Goal: Communication & Community: Answer question/provide support

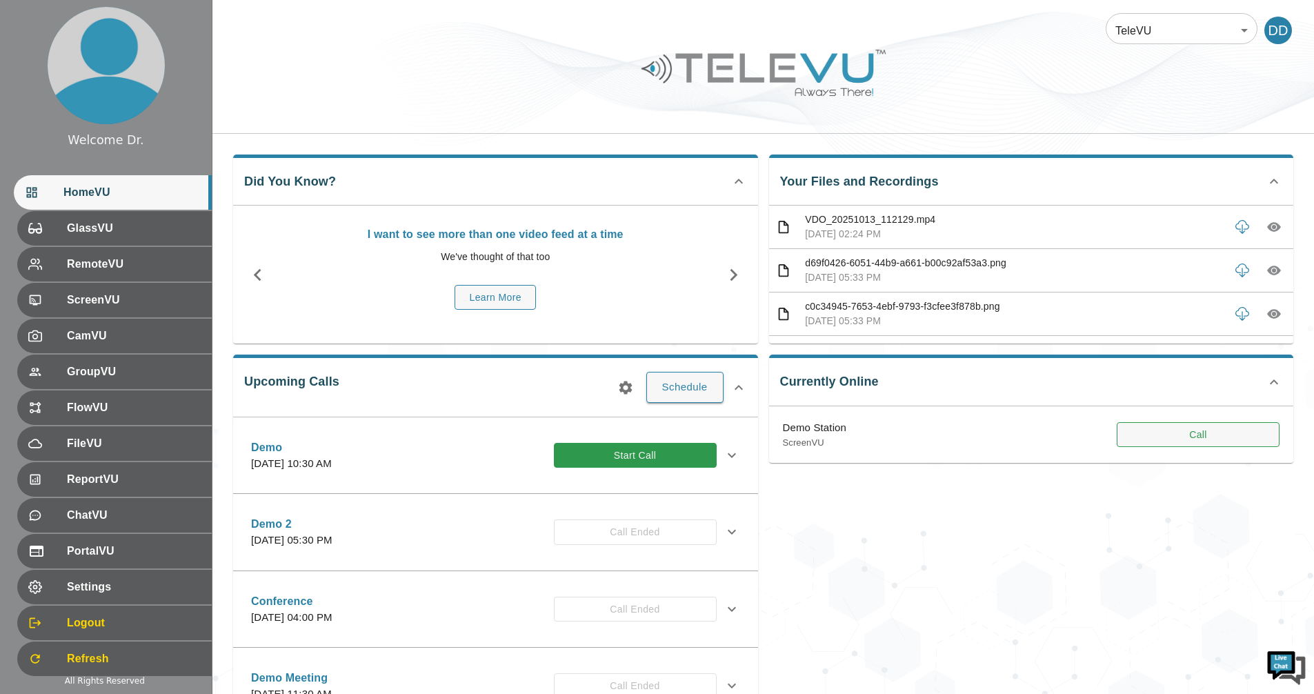
click at [1074, 444] on button "Call" at bounding box center [1198, 435] width 163 height 26
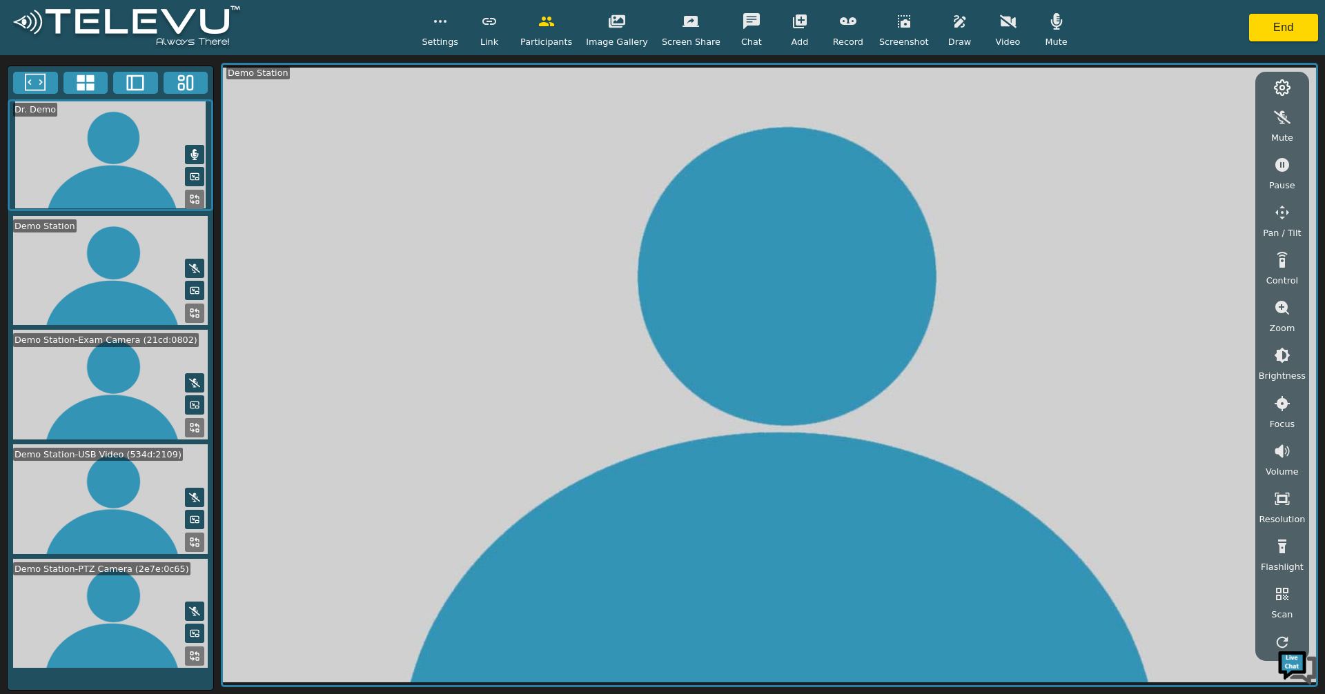
click at [79, 81] on icon at bounding box center [85, 82] width 21 height 21
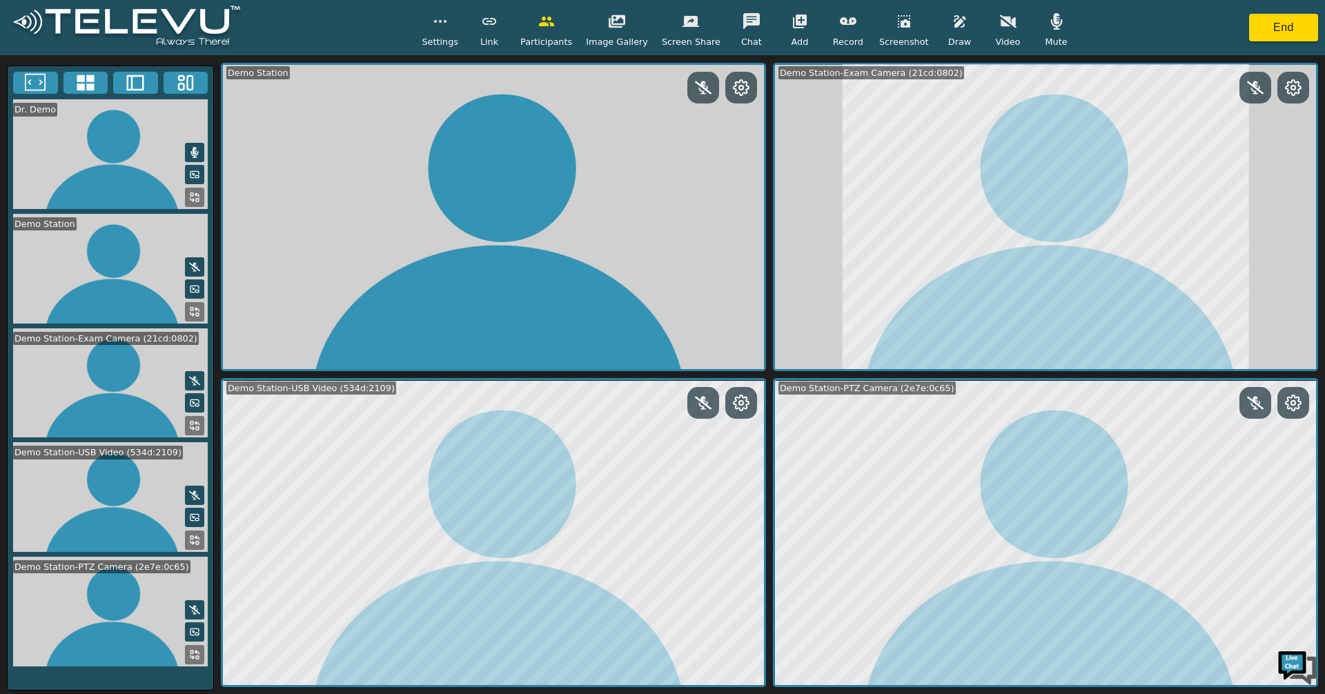
click at [1074, 409] on icon at bounding box center [1292, 402] width 15 height 15
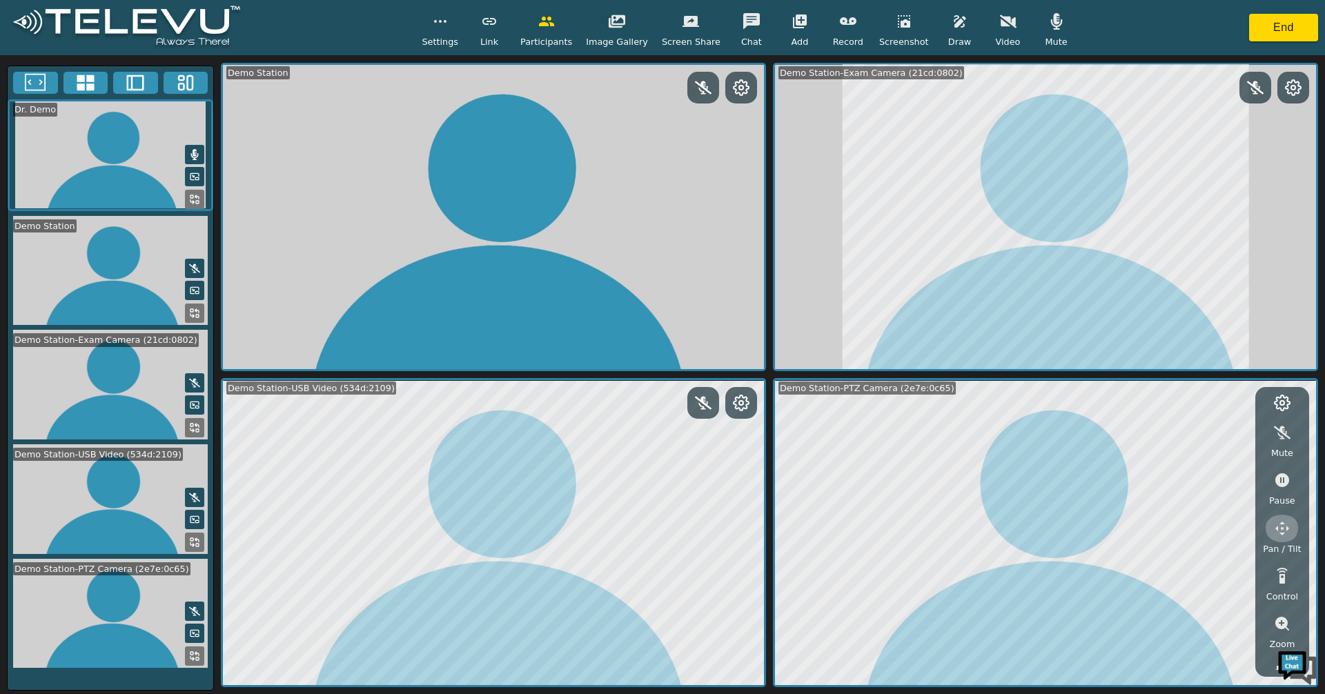
click at [1074, 527] on icon "button" at bounding box center [1282, 529] width 14 height 14
click at [1074, 438] on icon "button" at bounding box center [1168, 435] width 17 height 17
click at [1074, 463] on icon "button" at bounding box center [1203, 463] width 14 height 14
click at [1074, 406] on icon "button" at bounding box center [1203, 407] width 17 height 17
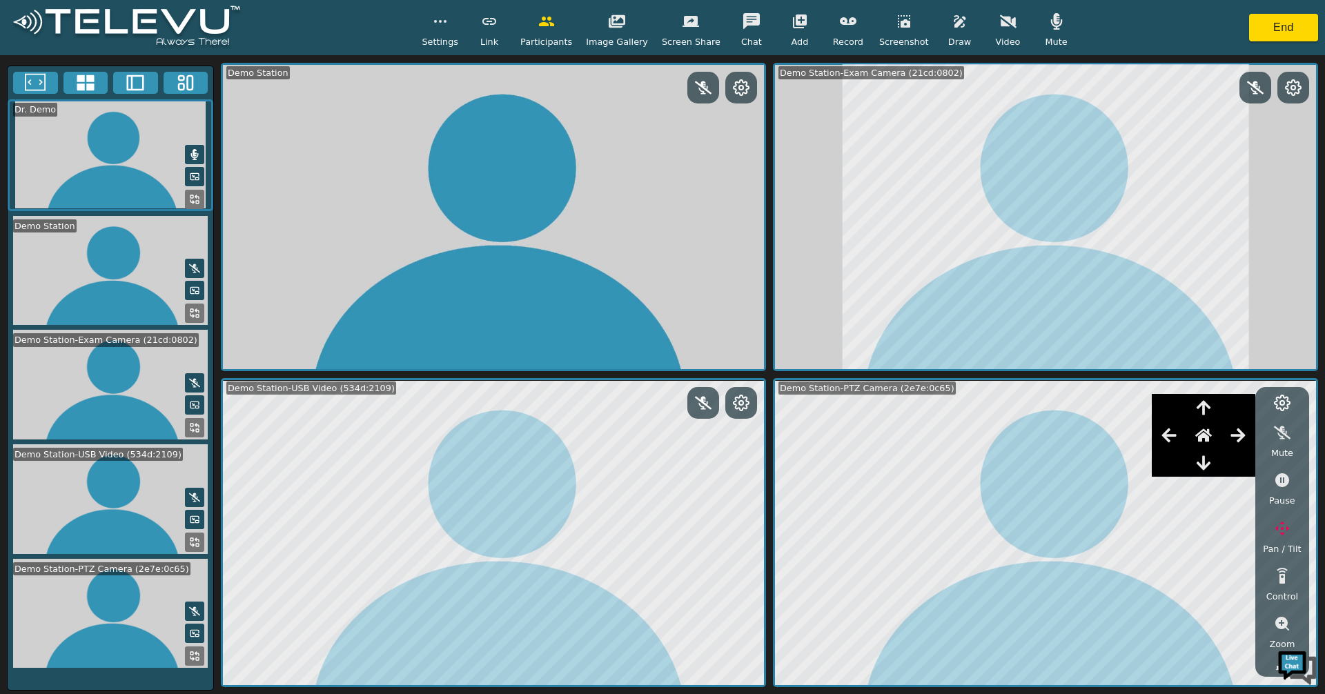
click at [1074, 406] on icon "button" at bounding box center [1203, 407] width 17 height 17
click at [1074, 466] on icon "button" at bounding box center [1203, 463] width 14 height 14
click at [1074, 400] on icon at bounding box center [1281, 403] width 17 height 17
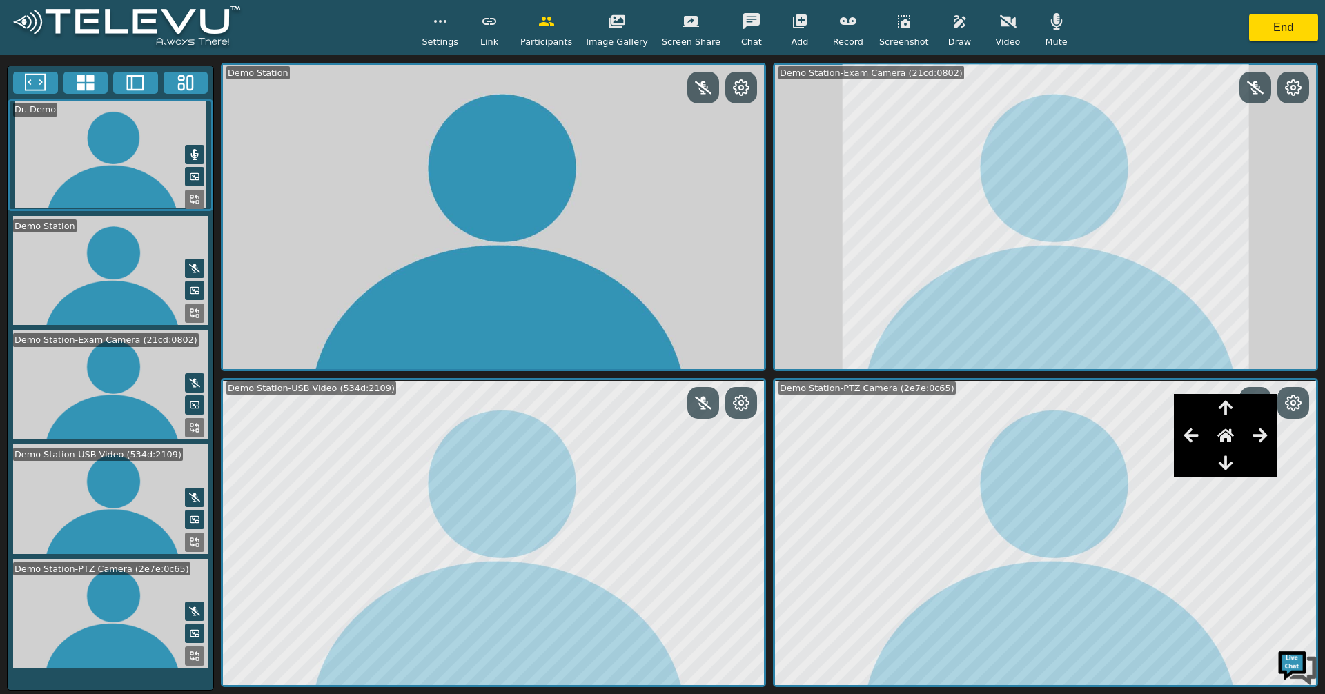
click at [1074, 397] on icon at bounding box center [1292, 402] width 15 height 15
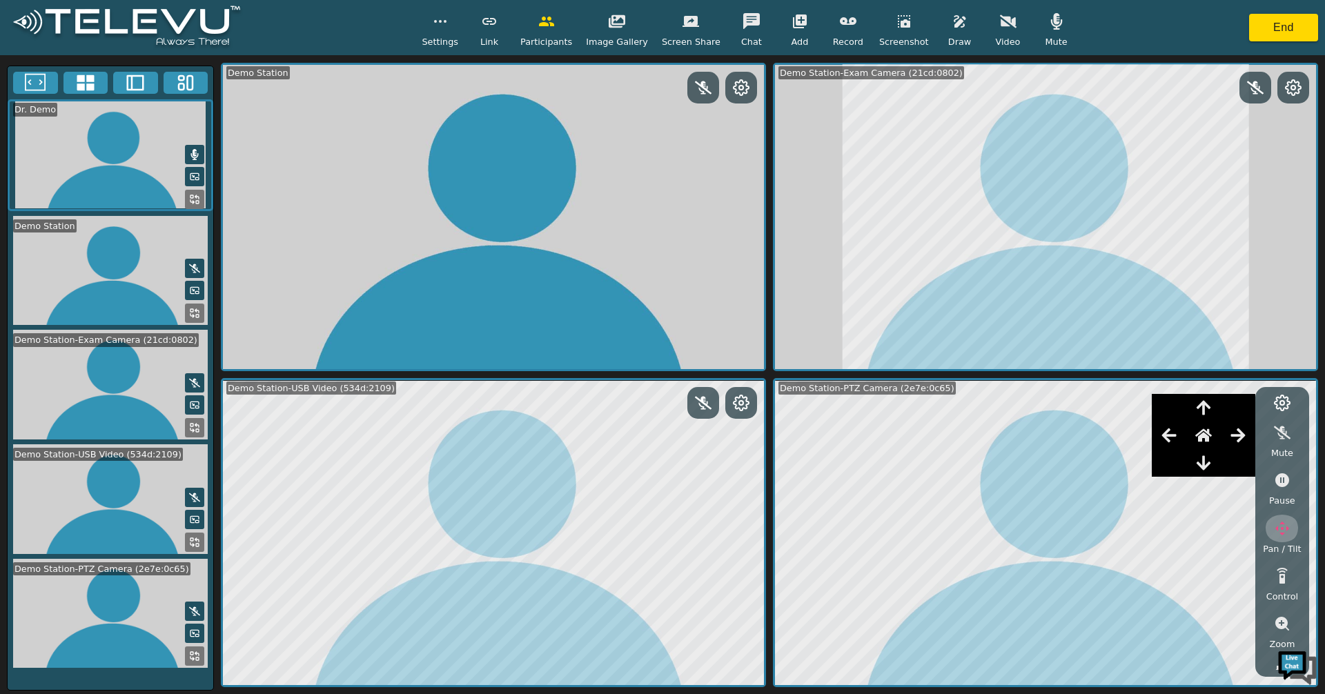
click at [1074, 528] on icon "button" at bounding box center [1282, 529] width 14 height 14
click at [1074, 402] on circle at bounding box center [1282, 403] width 4 height 4
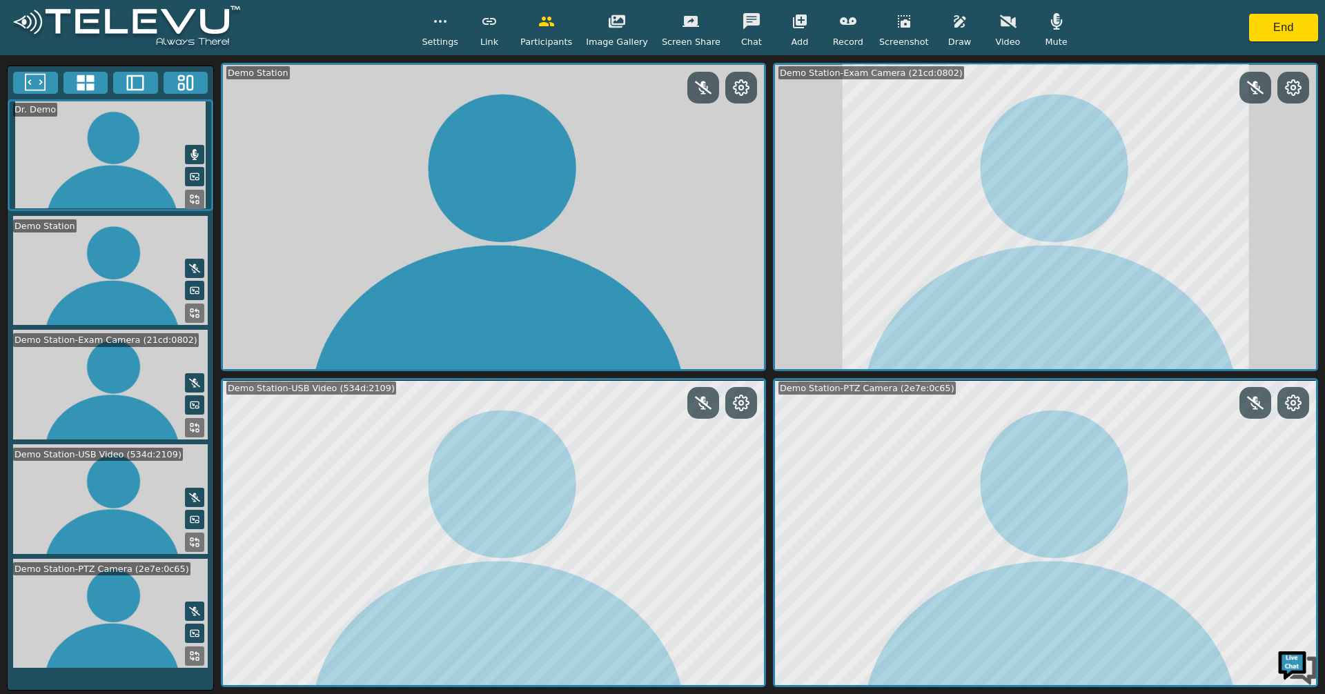
click at [457, 32] on button "button" at bounding box center [440, 22] width 34 height 28
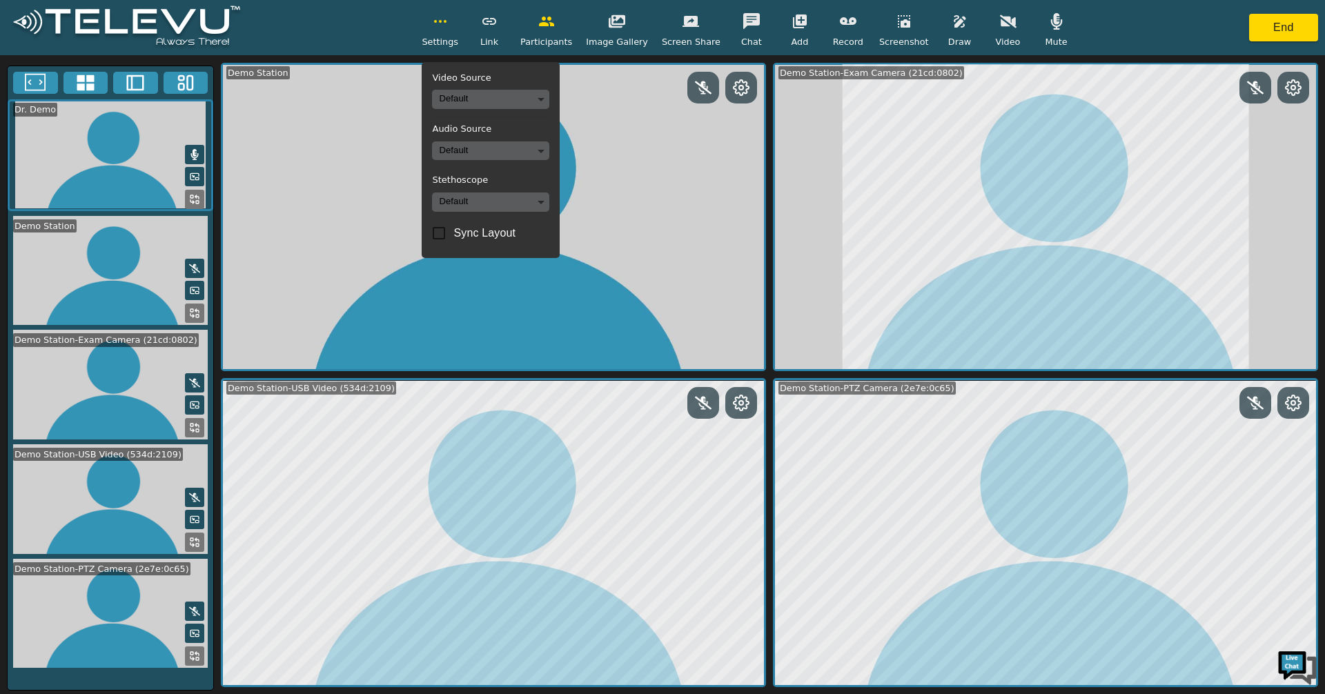
click at [453, 236] on input "Sync Layout" at bounding box center [438, 233] width 29 height 29
checkbox input "true"
click at [446, 21] on icon "button" at bounding box center [440, 21] width 17 height 17
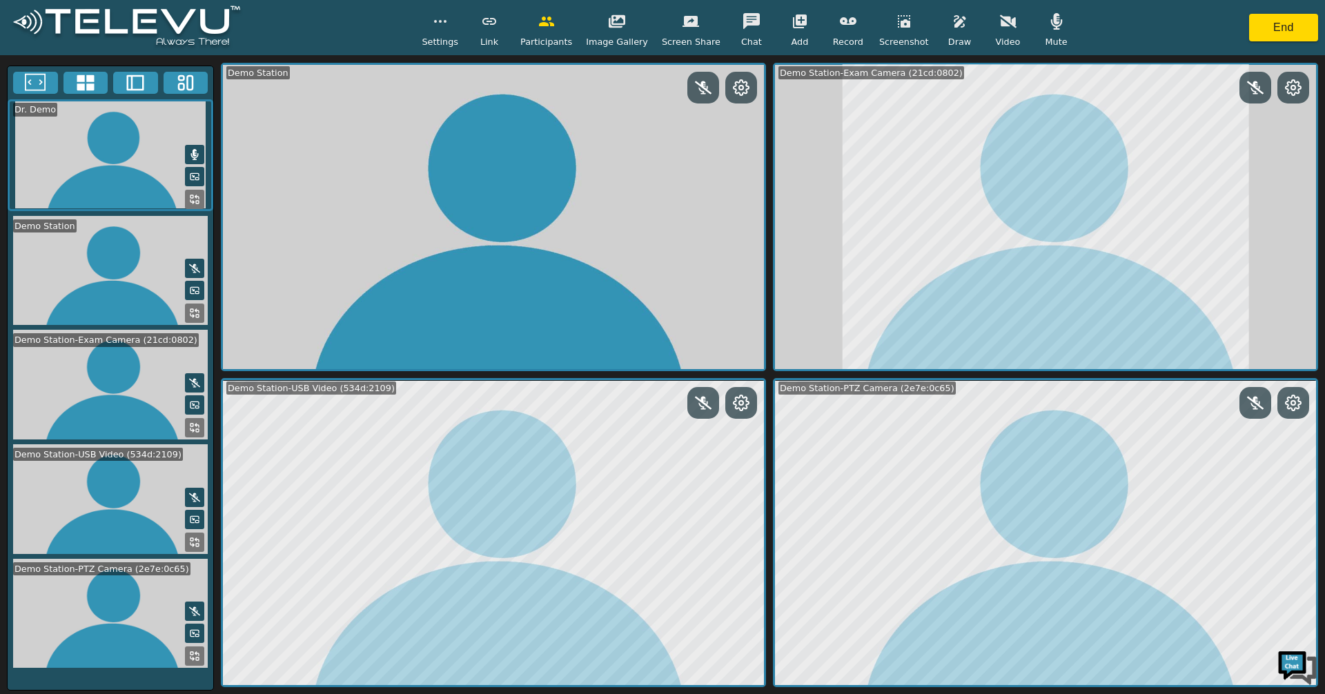
click at [450, 32] on button "button" at bounding box center [440, 22] width 34 height 28
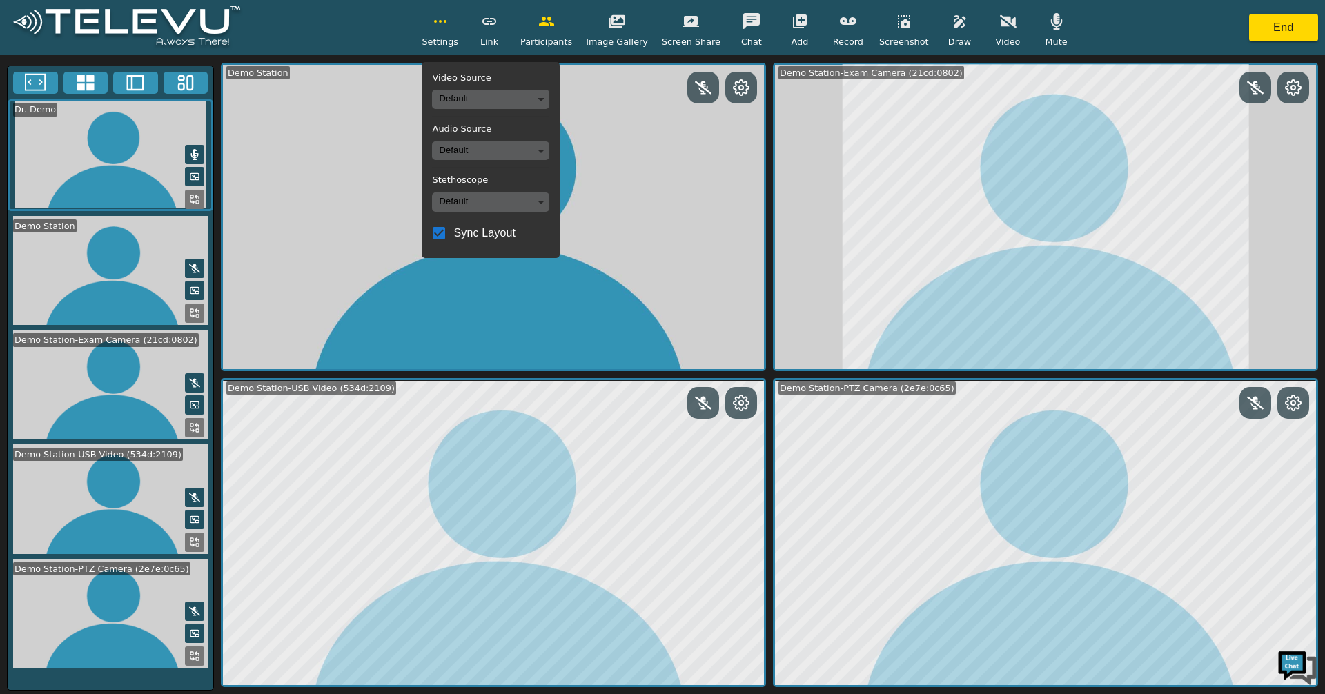
click at [453, 232] on input "Sync Layout" at bounding box center [438, 233] width 29 height 29
checkbox input "false"
click at [448, 18] on icon "button" at bounding box center [440, 21] width 17 height 17
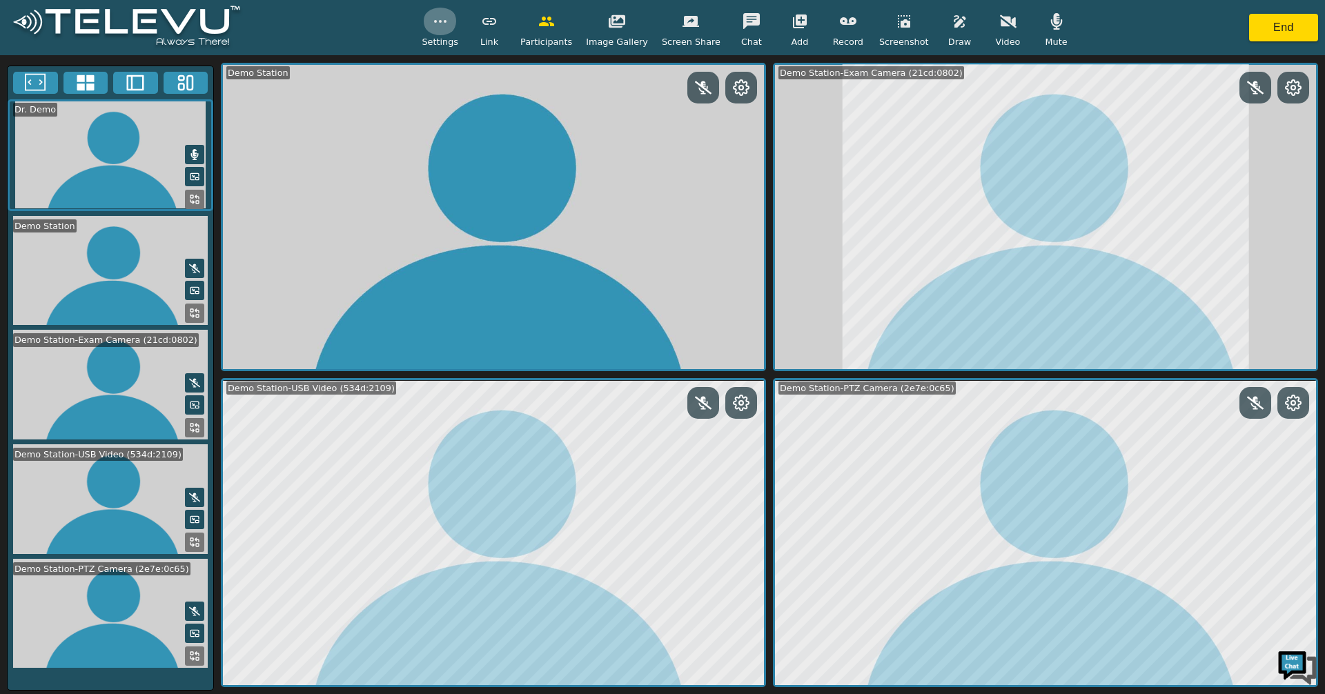
click at [452, 30] on button "button" at bounding box center [440, 22] width 34 height 28
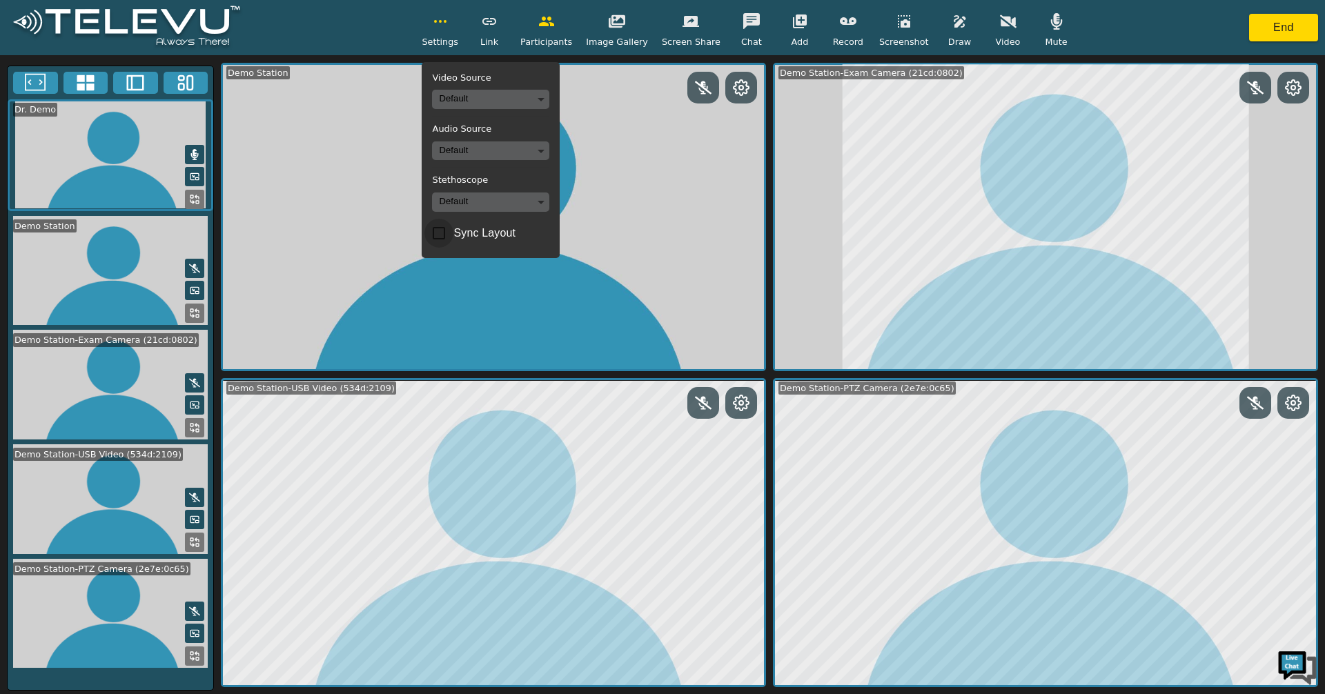
click at [453, 234] on input "Sync Layout" at bounding box center [438, 233] width 29 height 29
checkbox input "true"
click at [488, 344] on video at bounding box center [493, 217] width 541 height 305
click at [448, 28] on icon "button" at bounding box center [440, 21] width 17 height 17
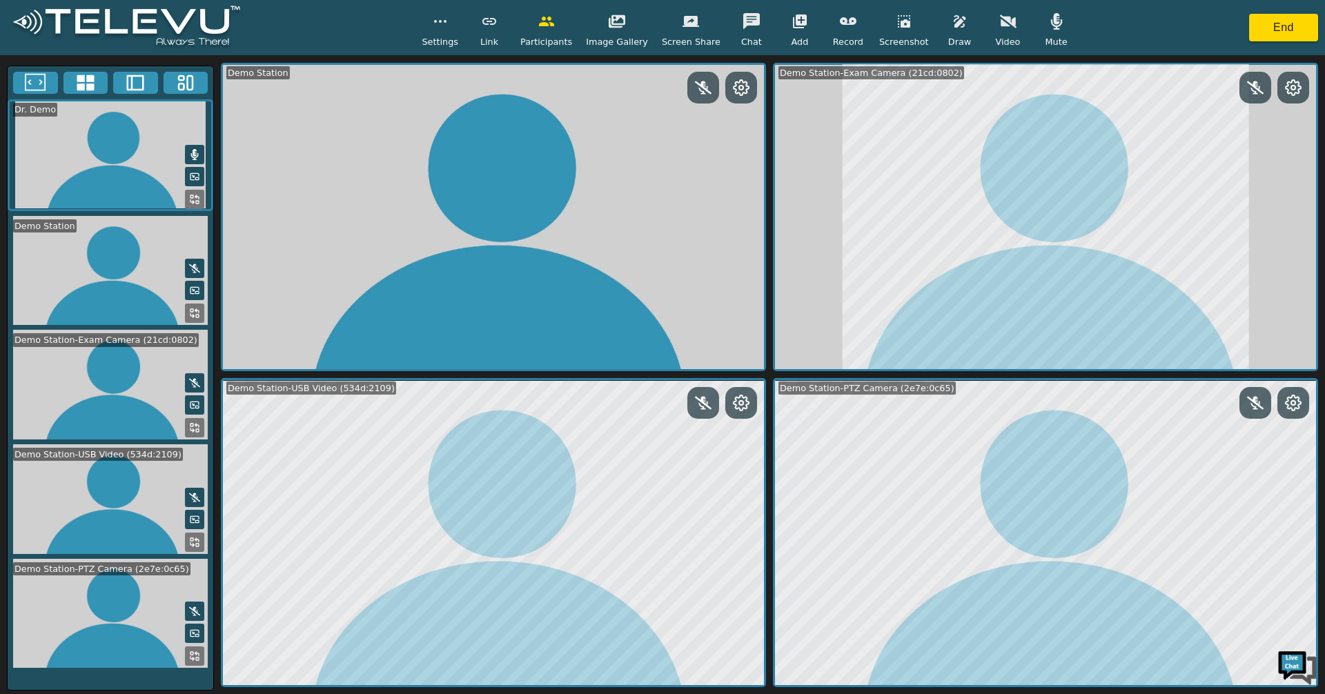
click at [143, 75] on icon at bounding box center [135, 82] width 21 height 21
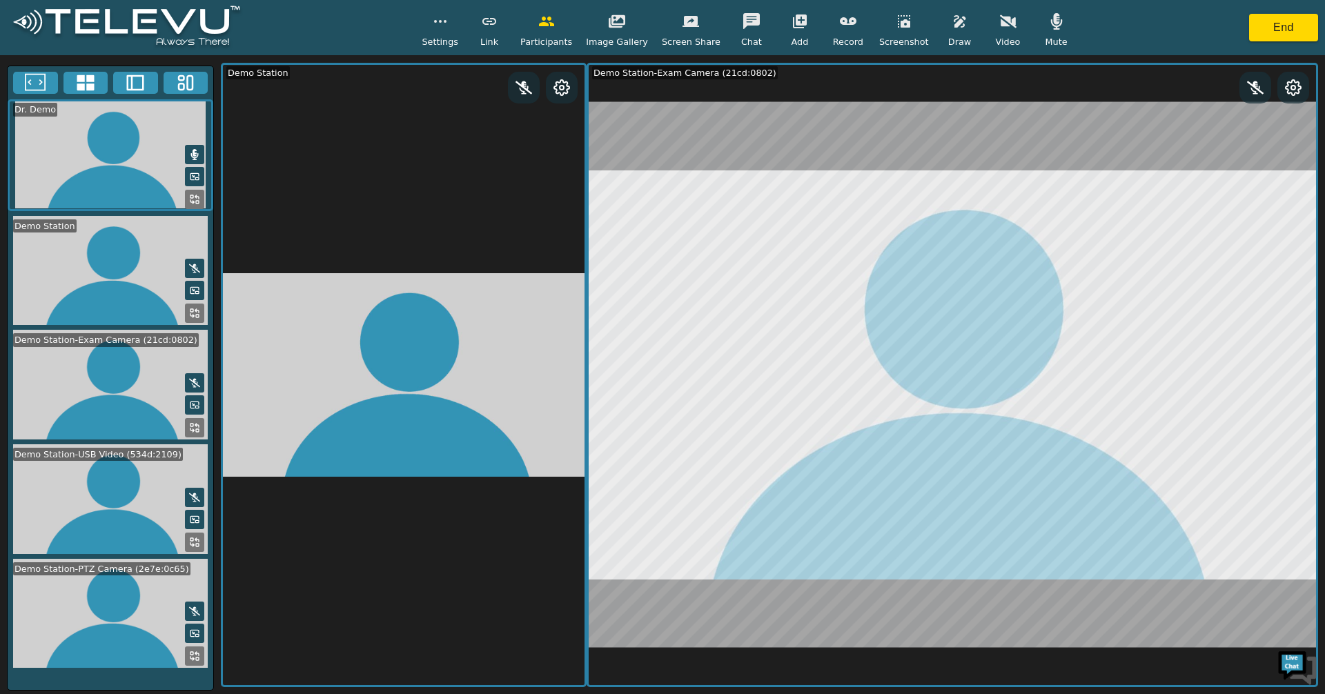
click at [188, 85] on rect at bounding box center [190, 83] width 6 height 14
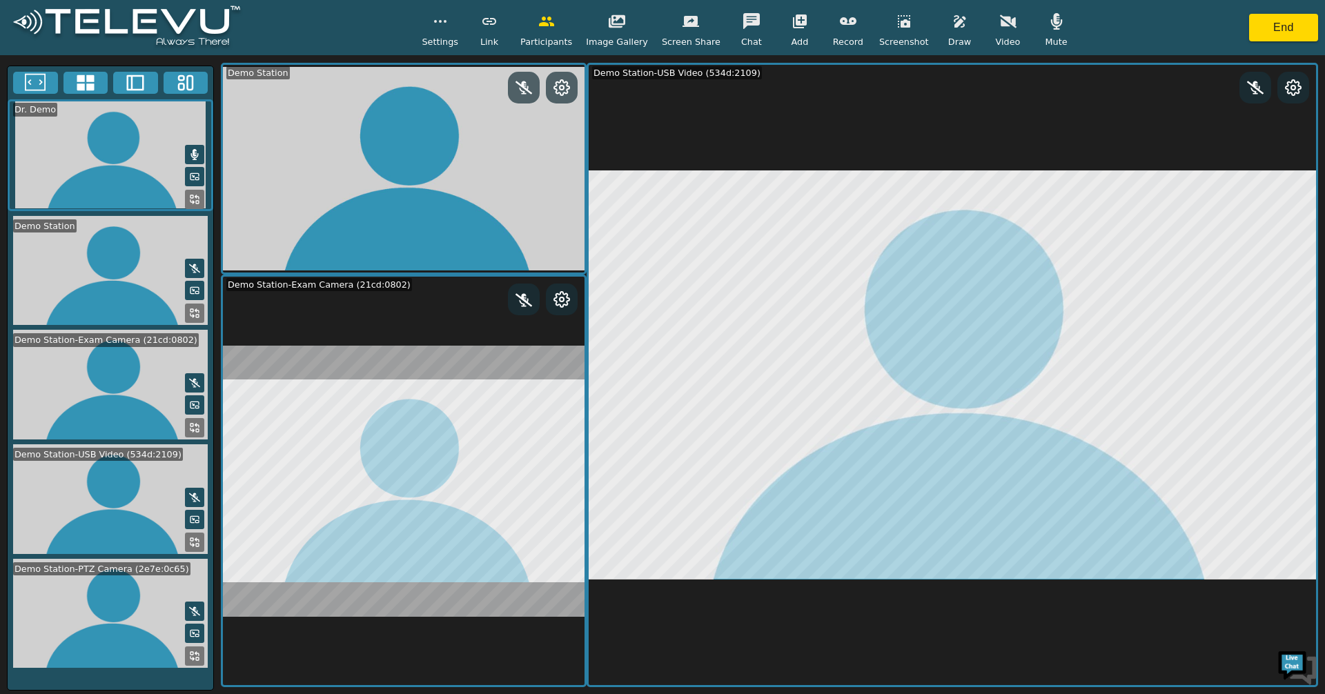
click at [458, 39] on span "Settings" at bounding box center [440, 41] width 37 height 13
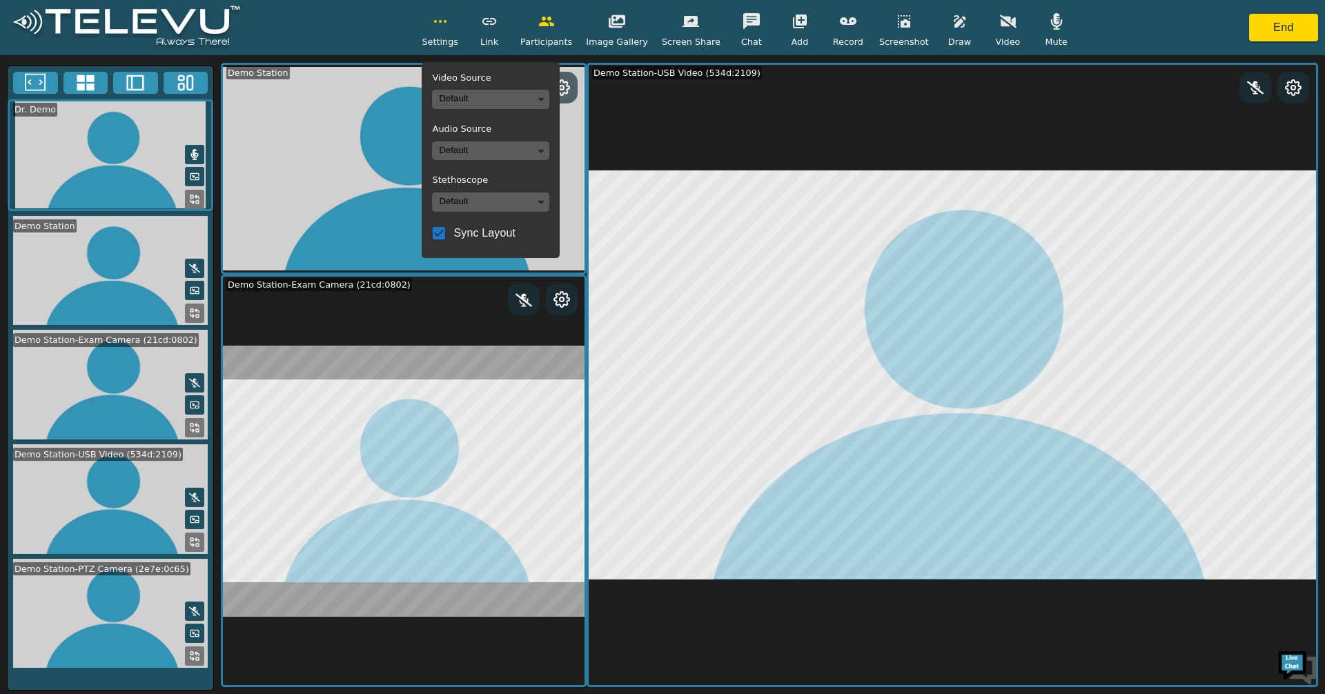
click at [458, 37] on span "Settings" at bounding box center [440, 41] width 37 height 13
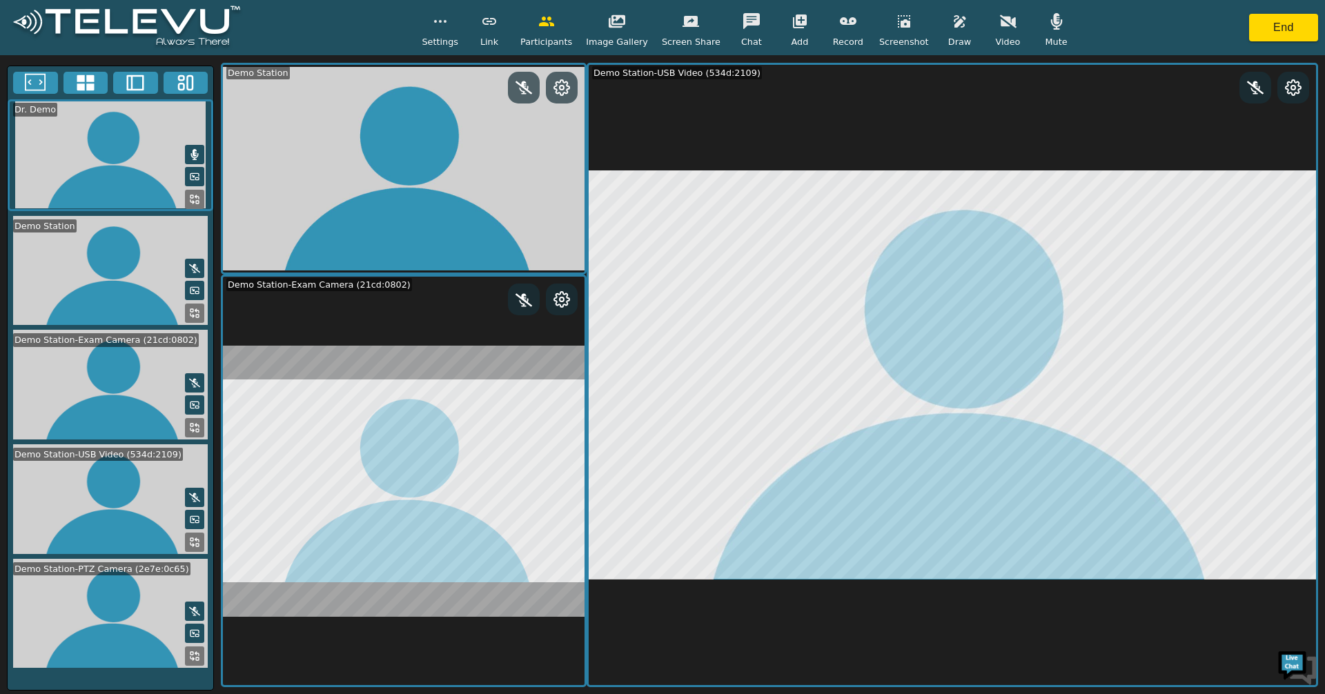
click at [85, 79] on icon at bounding box center [85, 82] width 21 height 21
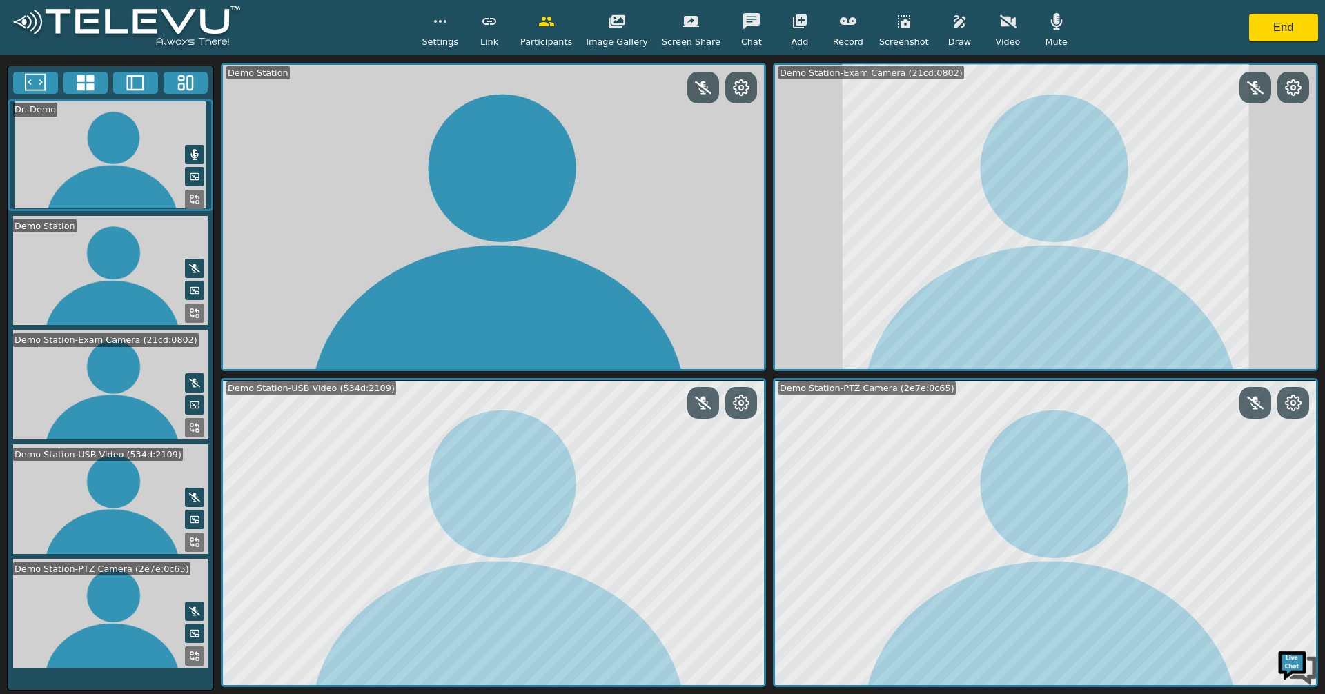
click at [554, 23] on icon "button" at bounding box center [546, 22] width 15 height 10
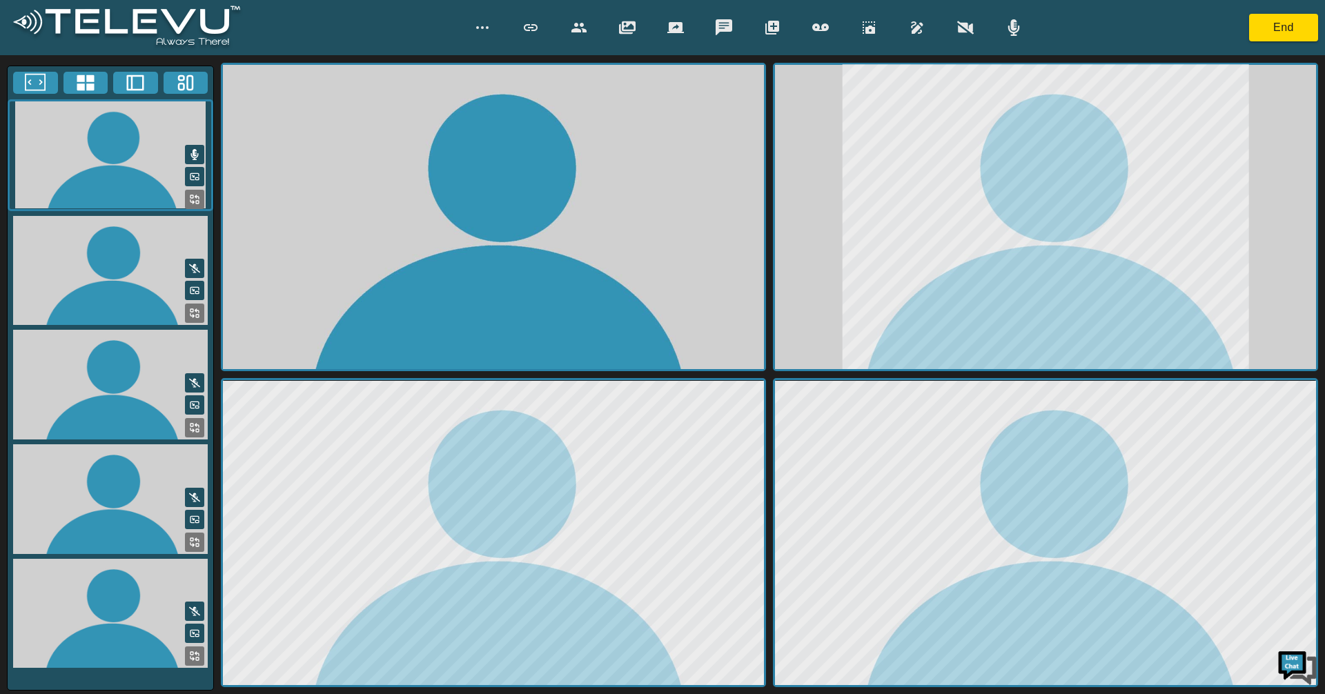
click at [557, 23] on div at bounding box center [748, 28] width 566 height 28
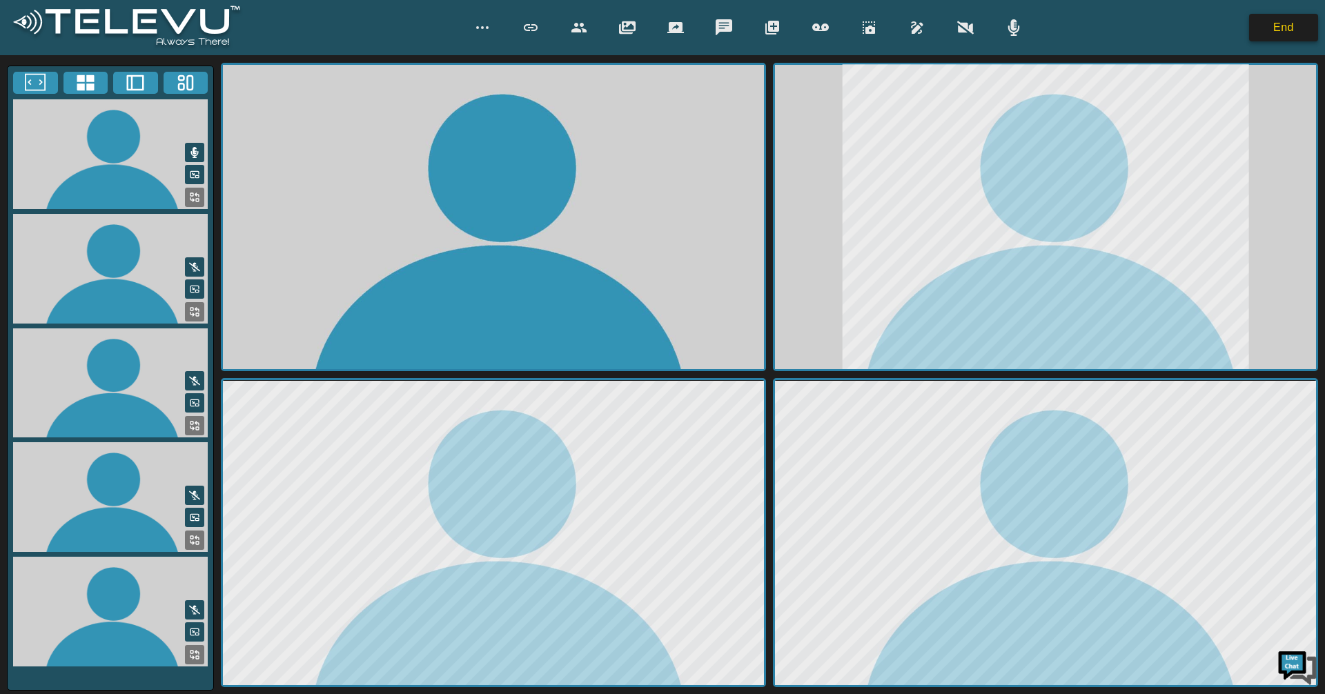
click at [1074, 29] on button "End" at bounding box center [1283, 28] width 69 height 28
